Goal: Check status: Check status

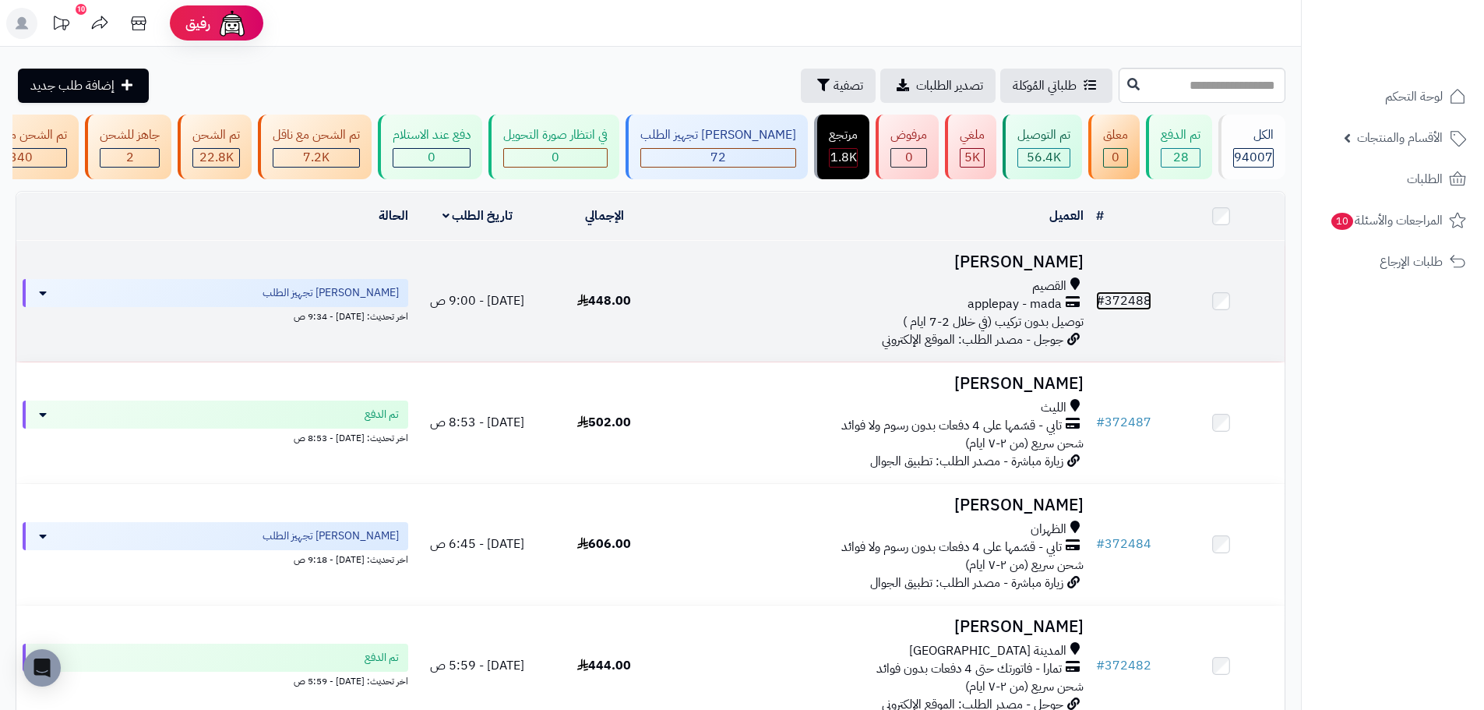
click at [1128, 308] on link "# 372488" at bounding box center [1123, 300] width 55 height 19
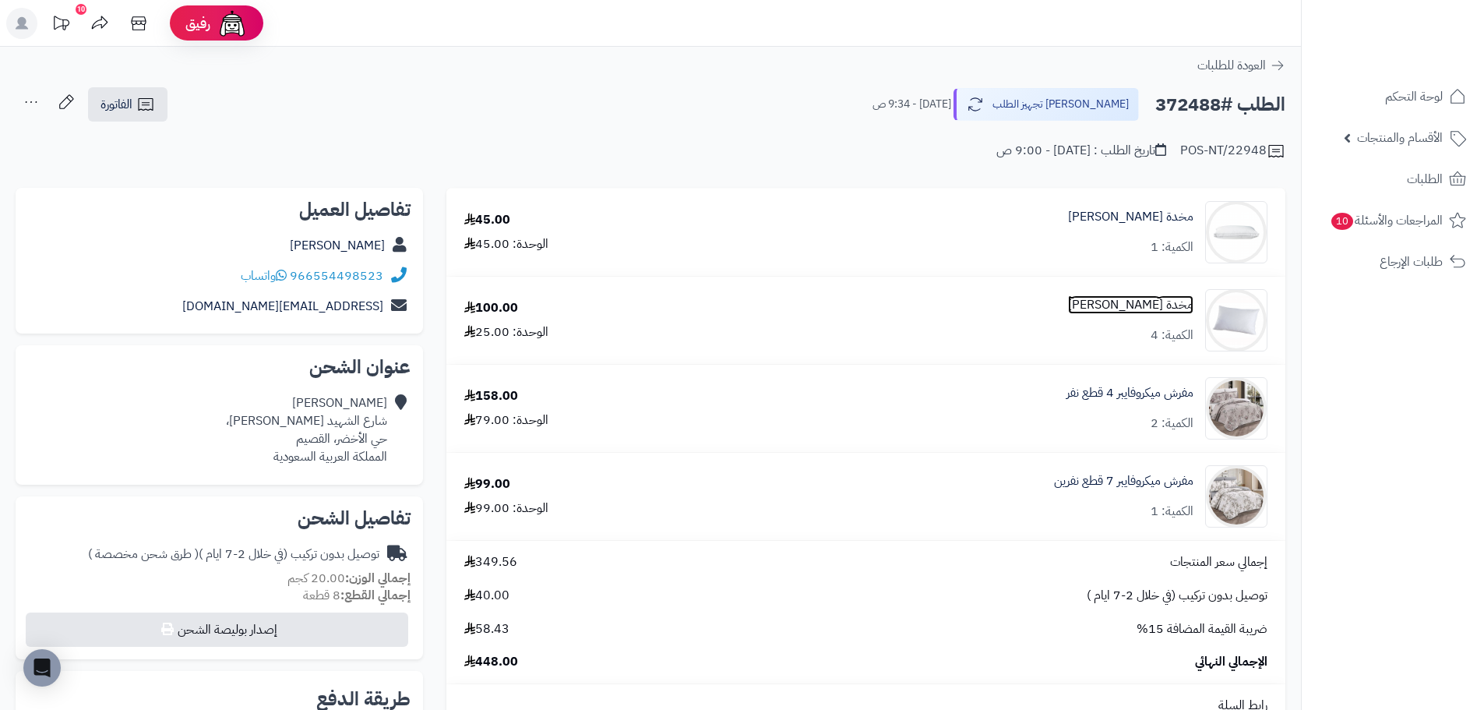
click at [1147, 300] on link "مخدة مايكروفيبر" at bounding box center [1130, 305] width 125 height 18
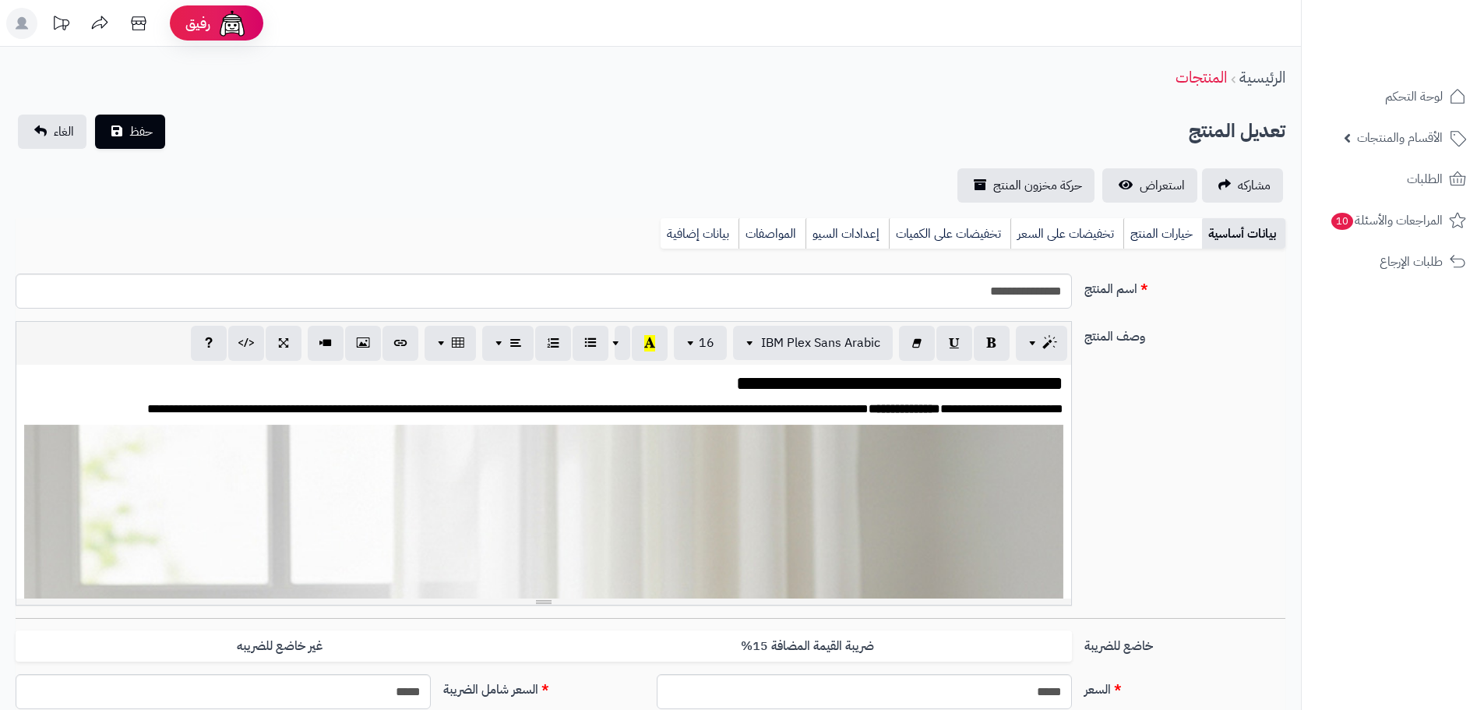
scroll to position [2934, 0]
click at [1152, 172] on link "استعراض" at bounding box center [1150, 185] width 95 height 34
